Goal: Information Seeking & Learning: Learn about a topic

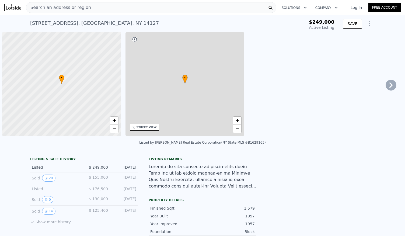
type input "-$ 267,097"
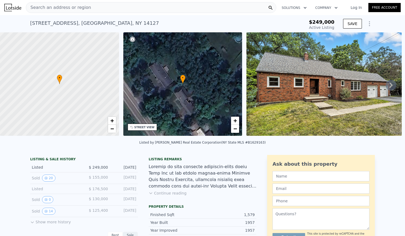
scroll to position [12, 0]
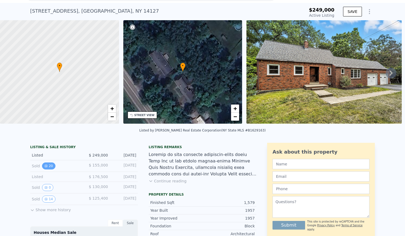
click at [47, 169] on button "20" at bounding box center [48, 165] width 13 height 7
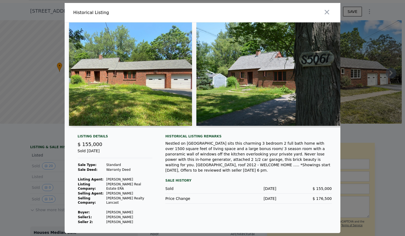
click at [134, 87] on img at bounding box center [130, 73] width 123 height 103
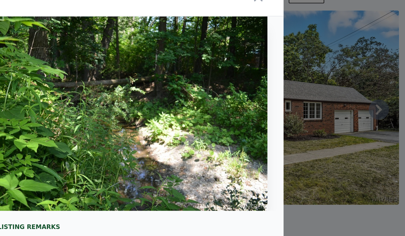
scroll to position [0, 0]
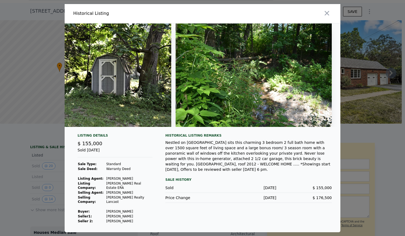
click at [17, 144] on div at bounding box center [202, 118] width 405 height 236
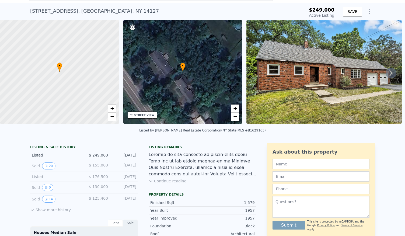
click at [73, 9] on div "5061 Ellicott Rd , Erie County , NY 14127" at bounding box center [94, 11] width 129 height 8
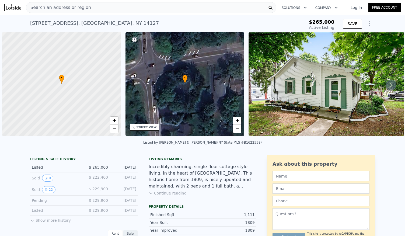
scroll to position [0, 2]
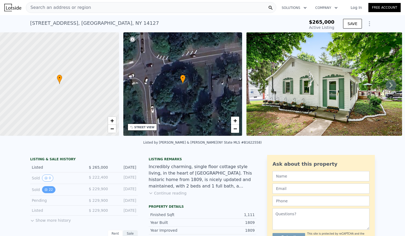
click at [46, 191] on button "22" at bounding box center [48, 189] width 13 height 7
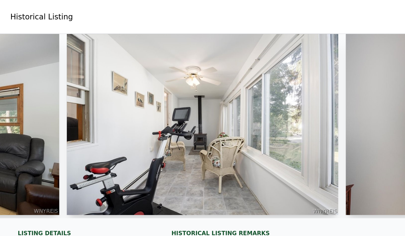
scroll to position [0, 1424]
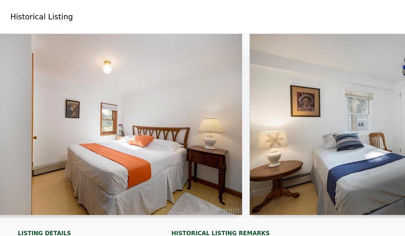
click at [157, 52] on img at bounding box center [128, 70] width 155 height 103
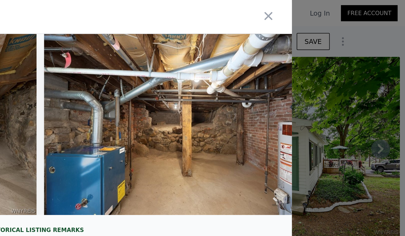
scroll to position [0, 3215]
click at [323, 11] on icon "button" at bounding box center [327, 9] width 8 height 8
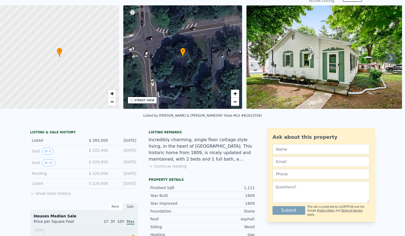
scroll to position [0, 0]
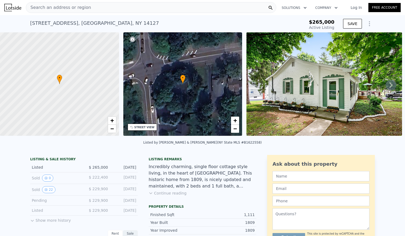
click at [53, 8] on span "Search an address or region" at bounding box center [58, 7] width 65 height 6
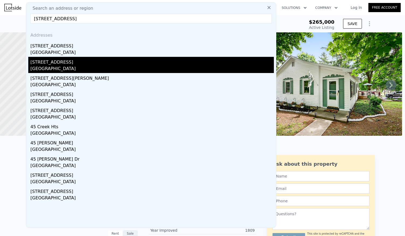
type input "[STREET_ADDRESS]"
click at [48, 66] on div "[GEOGRAPHIC_DATA]" at bounding box center [151, 69] width 243 height 8
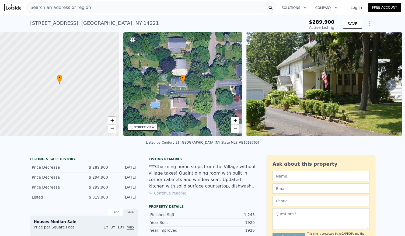
type input "-$ 310,033"
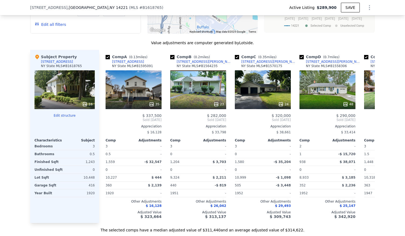
scroll to position [532, 0]
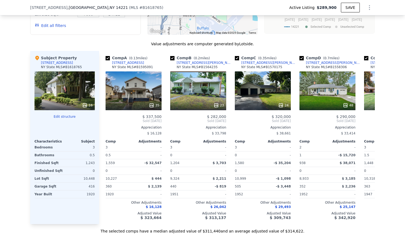
click at [73, 89] on div "16" at bounding box center [64, 90] width 60 height 39
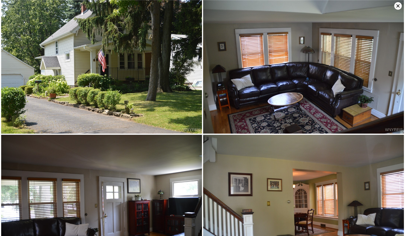
click at [182, 96] on img at bounding box center [101, 66] width 201 height 133
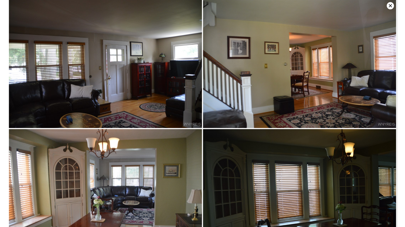
scroll to position [133, 0]
